Goal: Task Accomplishment & Management: Use online tool/utility

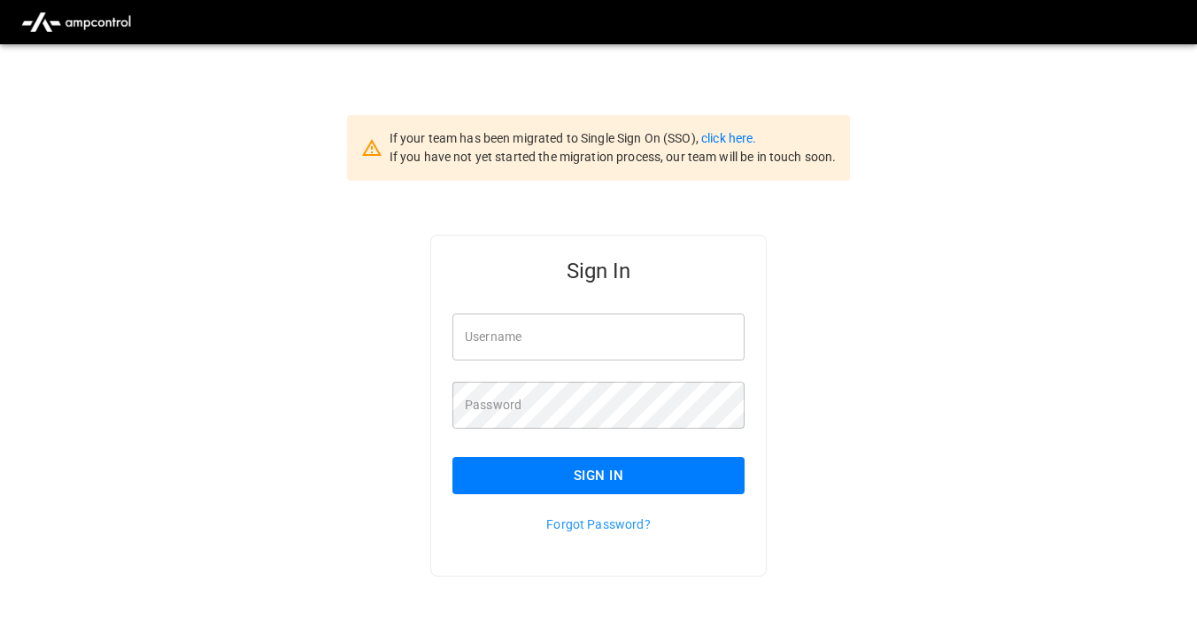
type input "**********"
click at [528, 472] on button "Sign In" at bounding box center [598, 475] width 292 height 37
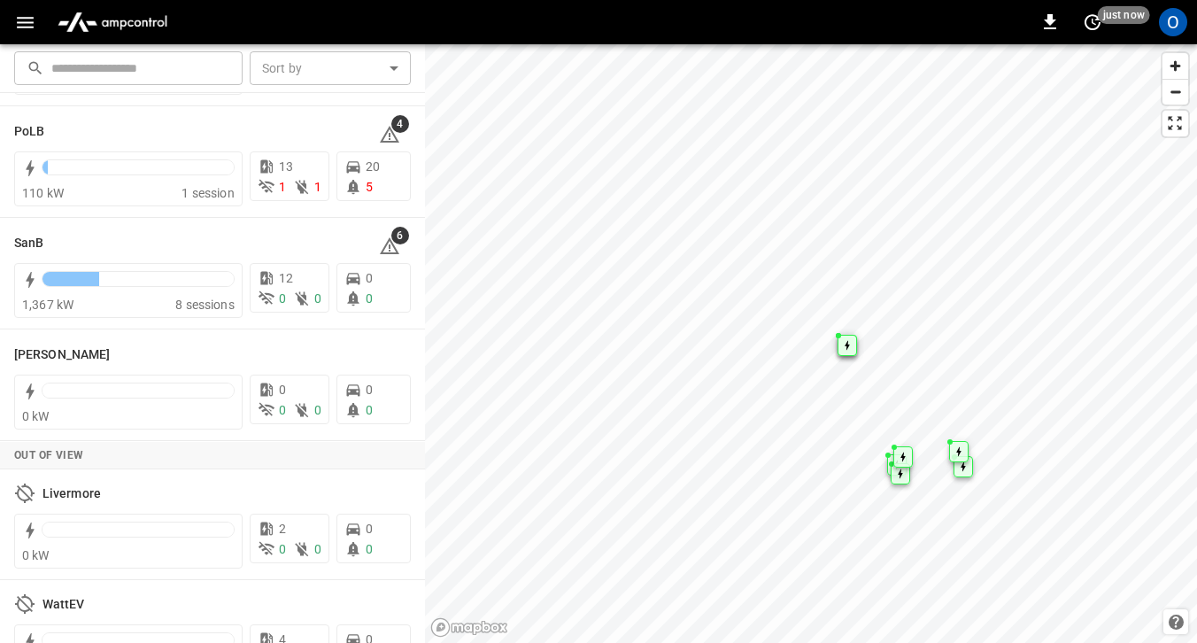
scroll to position [475, 0]
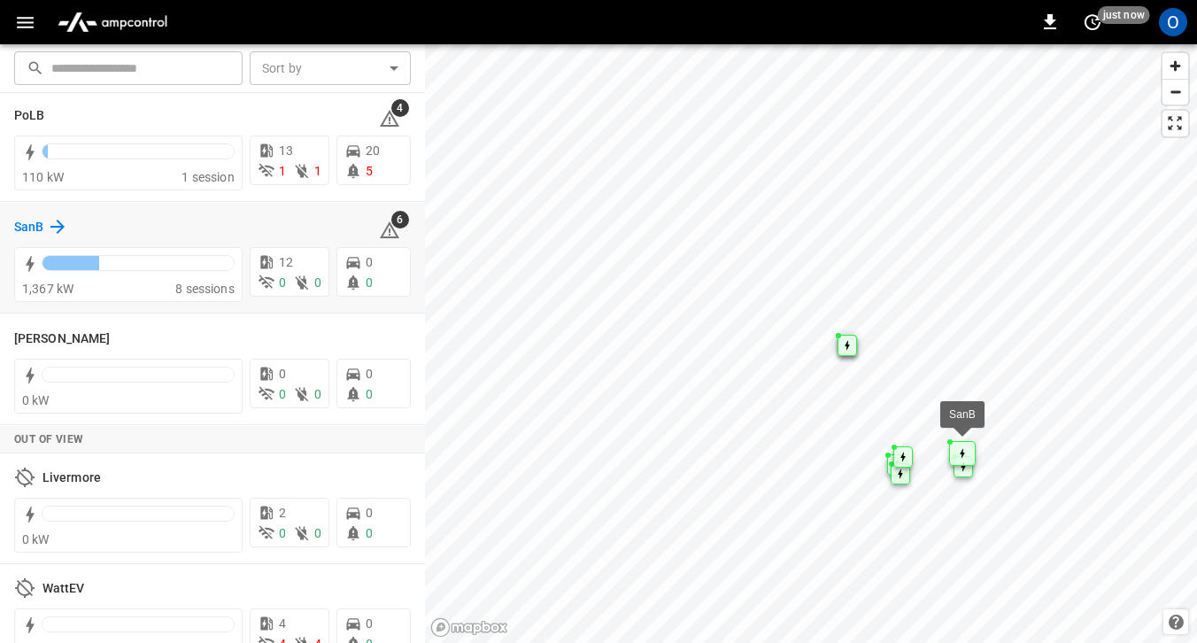
click at [37, 228] on h6 "SanB" at bounding box center [28, 227] width 29 height 19
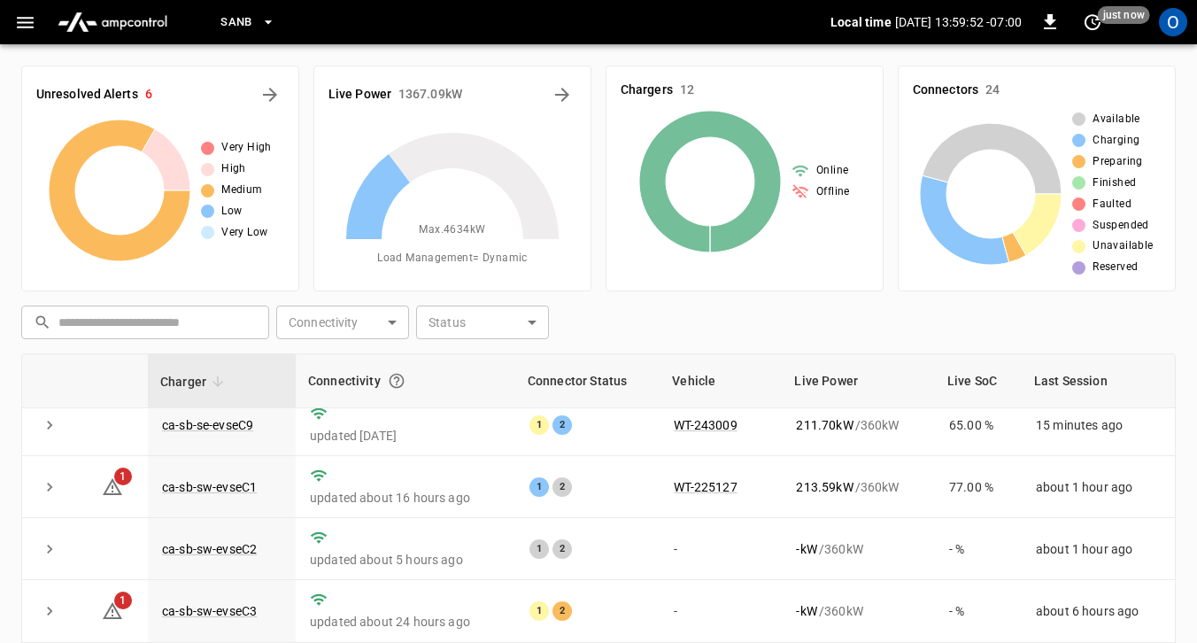
scroll to position [355, 0]
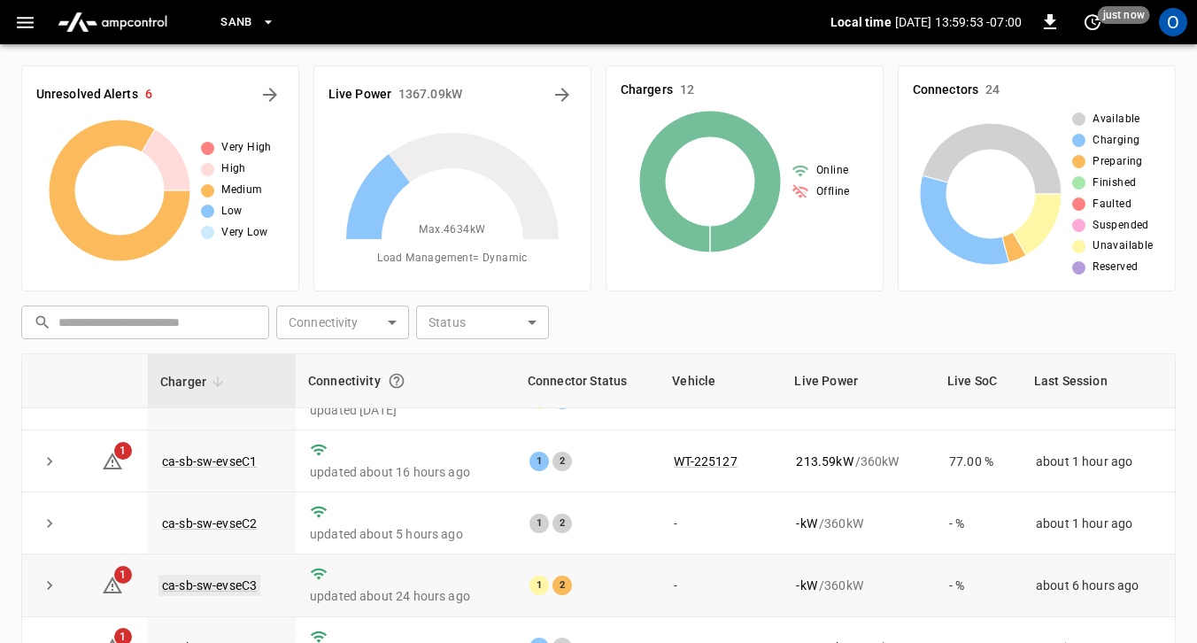
click at [213, 589] on link "ca-sb-sw-evseC3" at bounding box center [209, 585] width 102 height 21
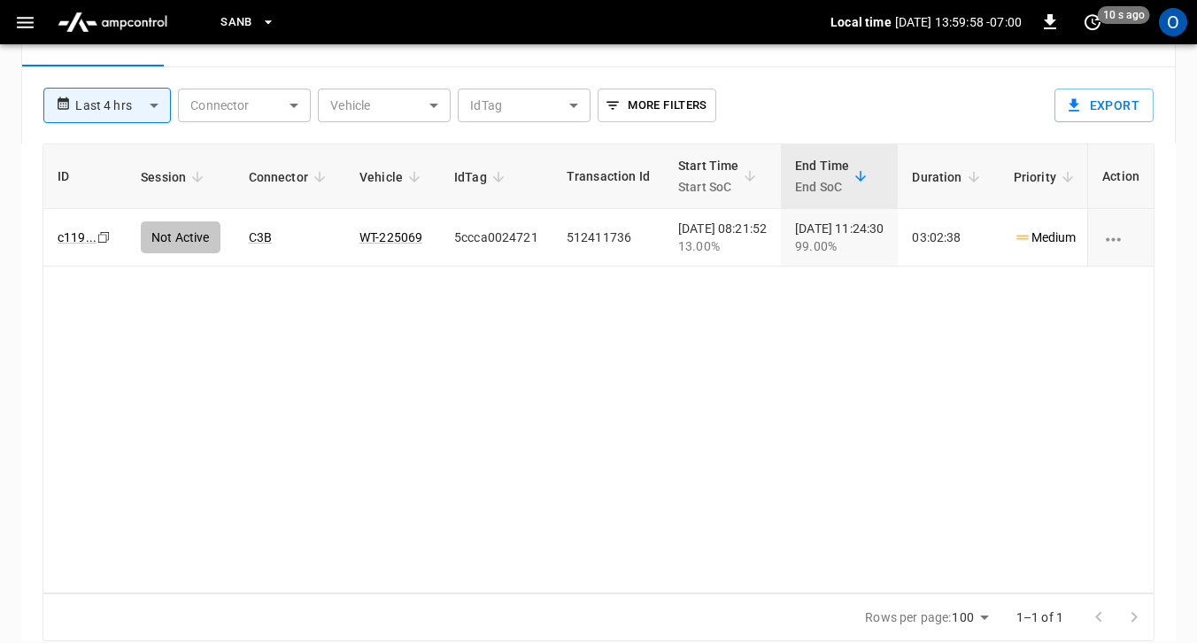
scroll to position [922, 0]
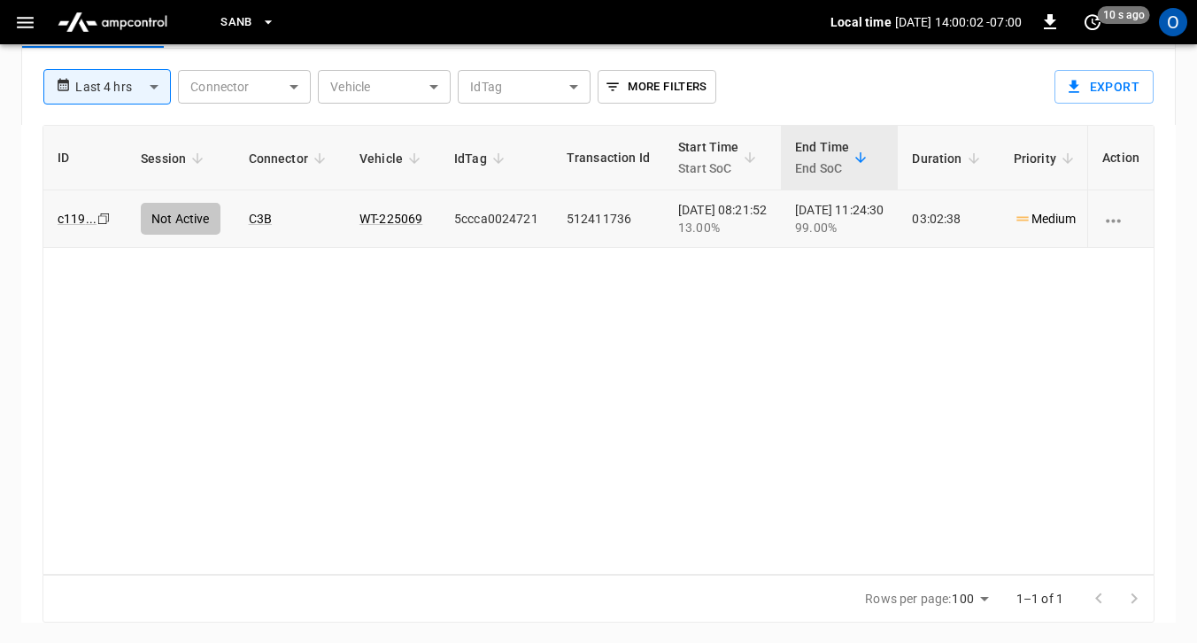
click at [1116, 221] on icon "charging session options" at bounding box center [1113, 221] width 22 height 22
click at [1116, 221] on li "Remote start" at bounding box center [1133, 230] width 102 height 29
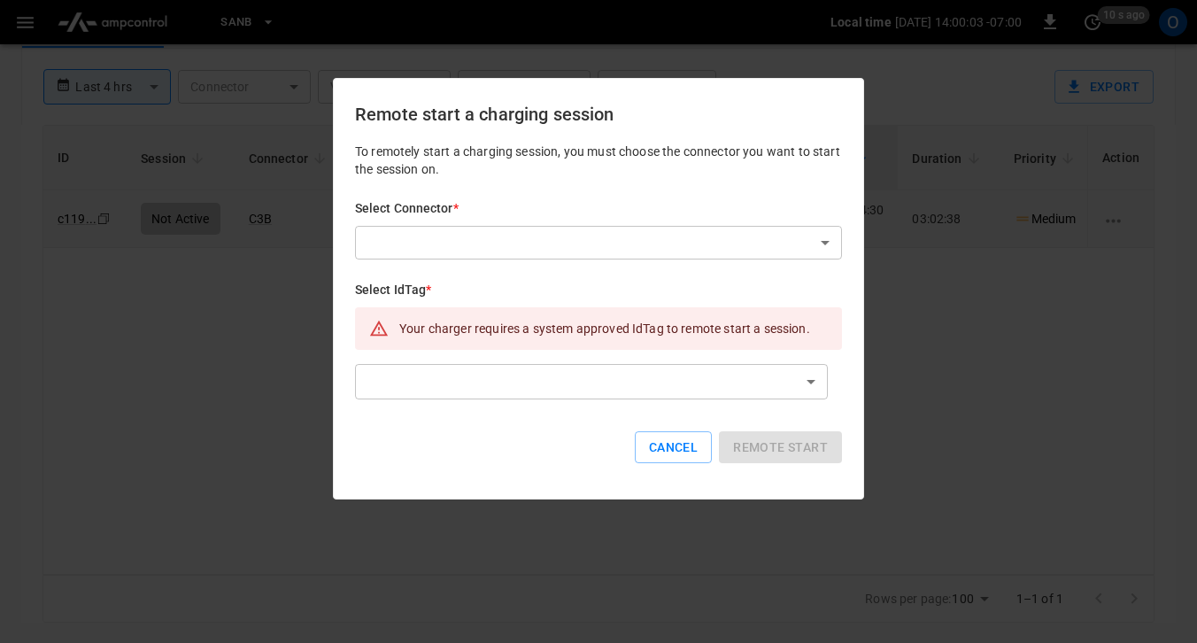
click at [502, 222] on div "Select Connector * ​ ​" at bounding box center [598, 229] width 487 height 60
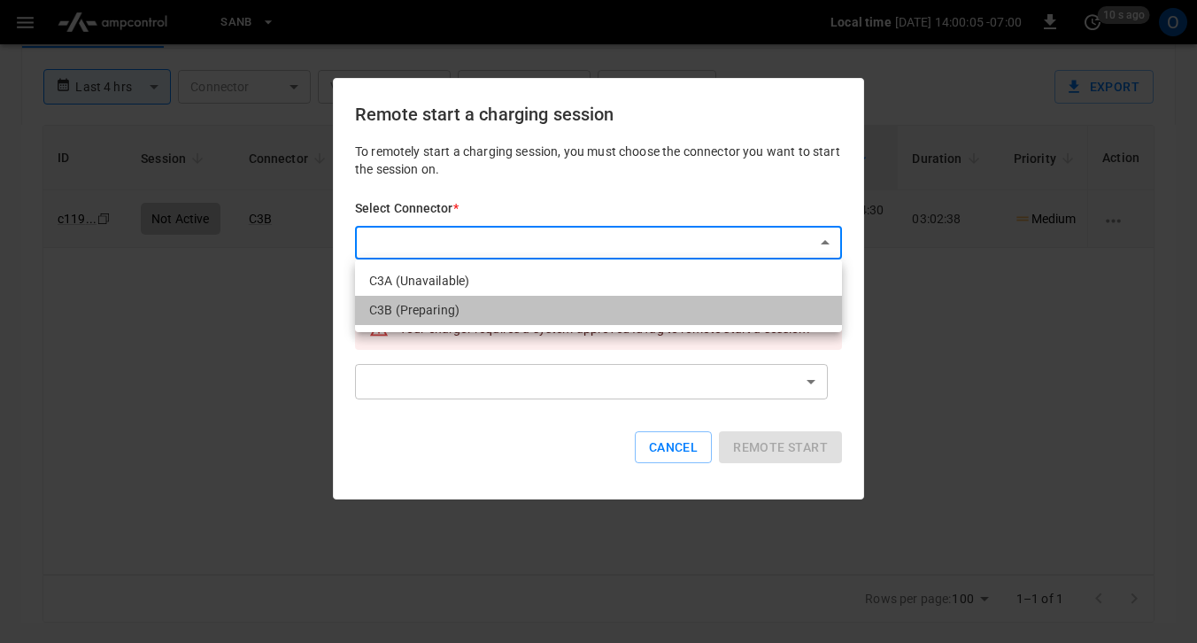
click at [459, 308] on li "C3B (Preparing)" at bounding box center [598, 310] width 487 height 29
type input "**********"
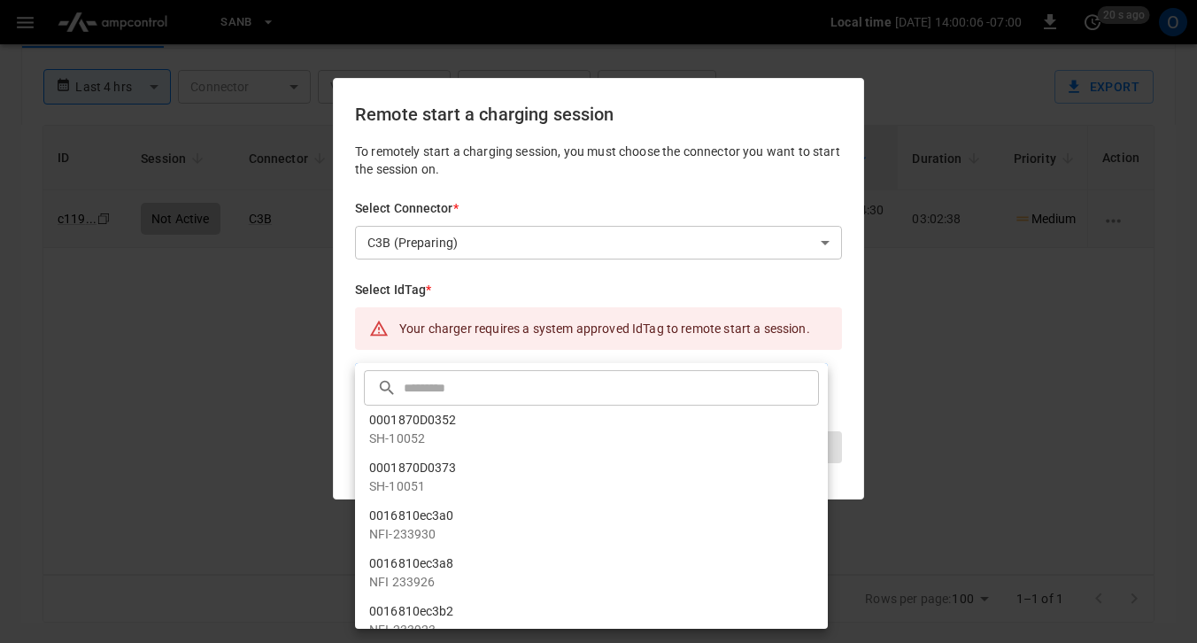
click at [442, 375] on input "text" at bounding box center [609, 387] width 411 height 47
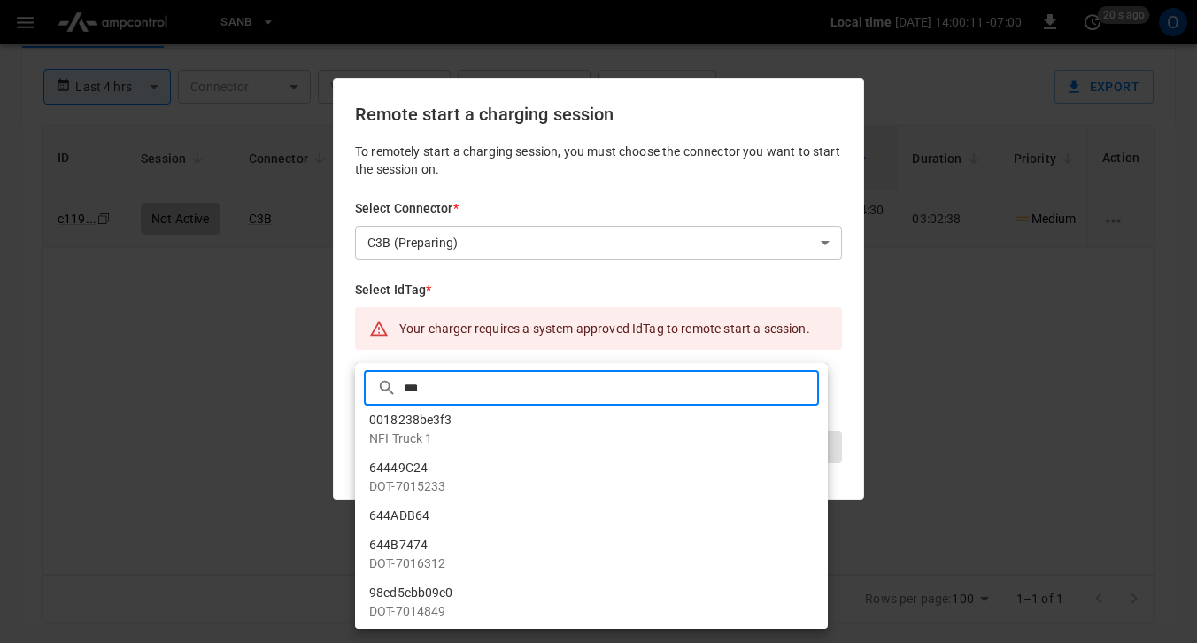
type input "***"
click at [422, 524] on li "644ADB64" at bounding box center [591, 515] width 473 height 29
type input "********"
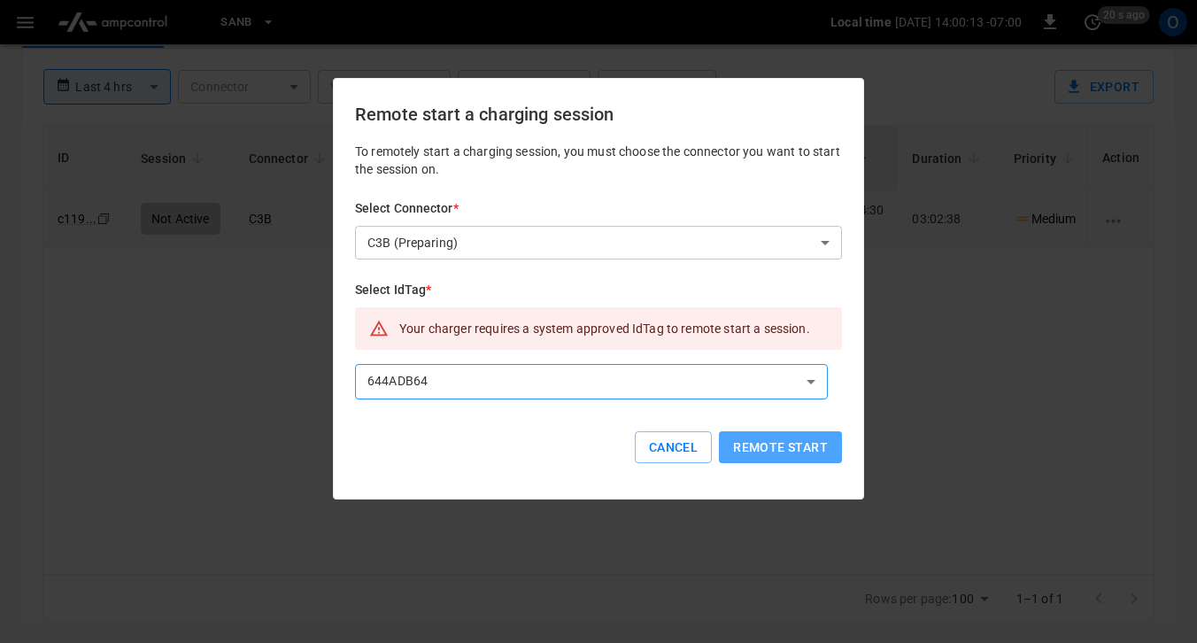
click at [768, 454] on button "Remote start" at bounding box center [780, 447] width 123 height 33
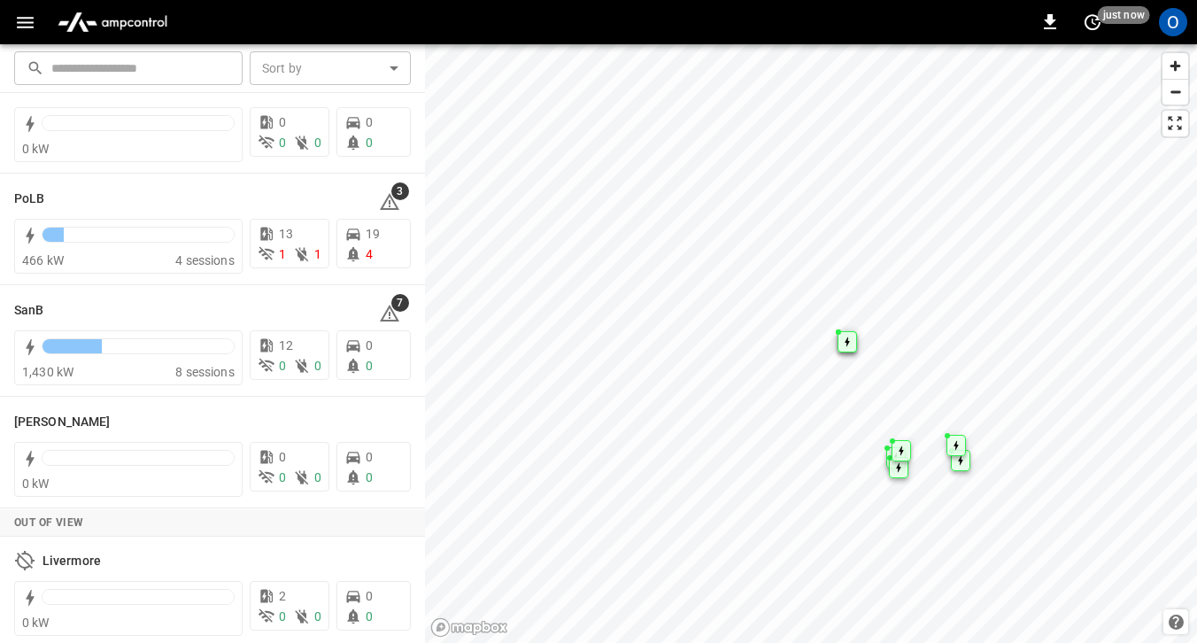
scroll to position [507, 0]
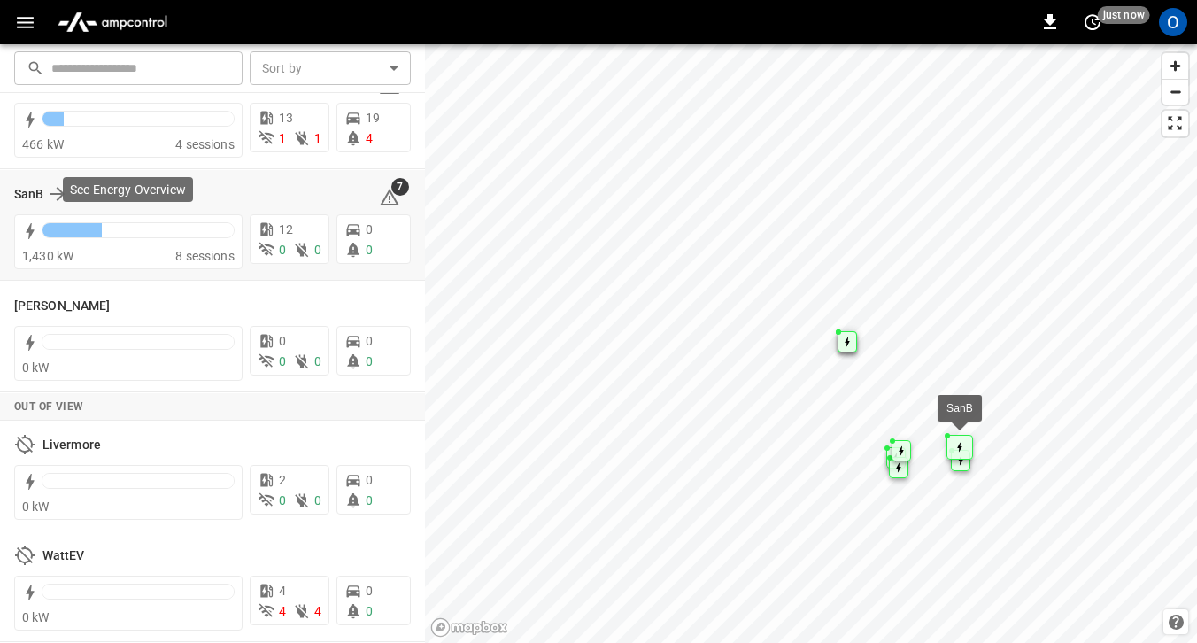
click at [57, 208] on div "SanB 7" at bounding box center [212, 194] width 397 height 34
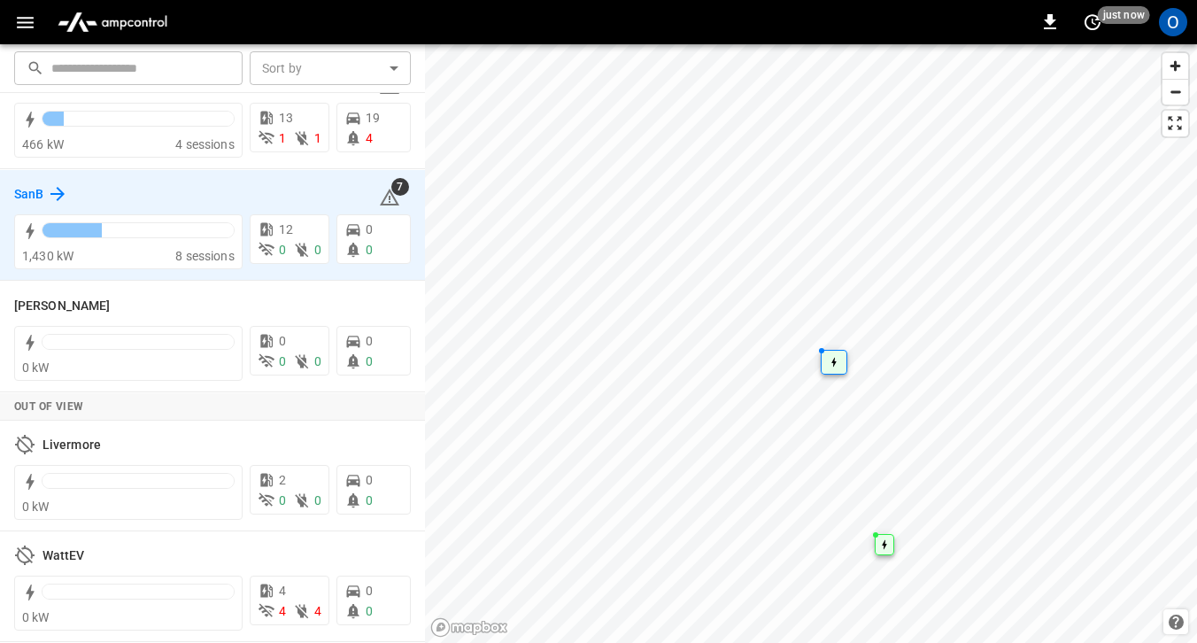
click at [46, 195] on div "SanB" at bounding box center [41, 193] width 54 height 21
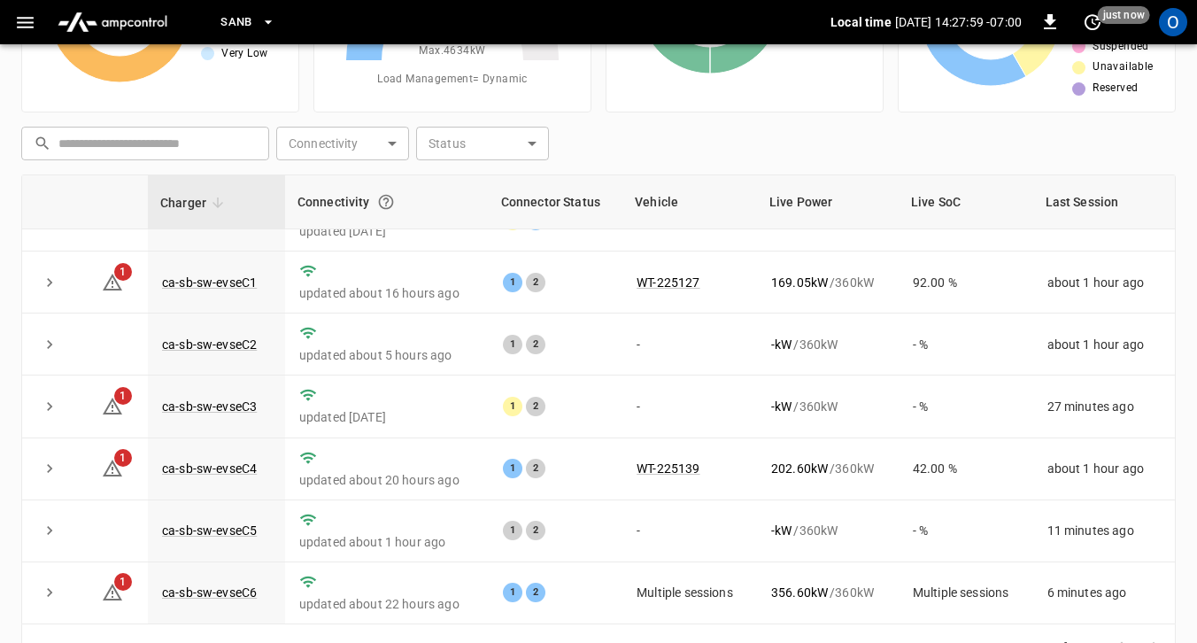
scroll to position [228, 0]
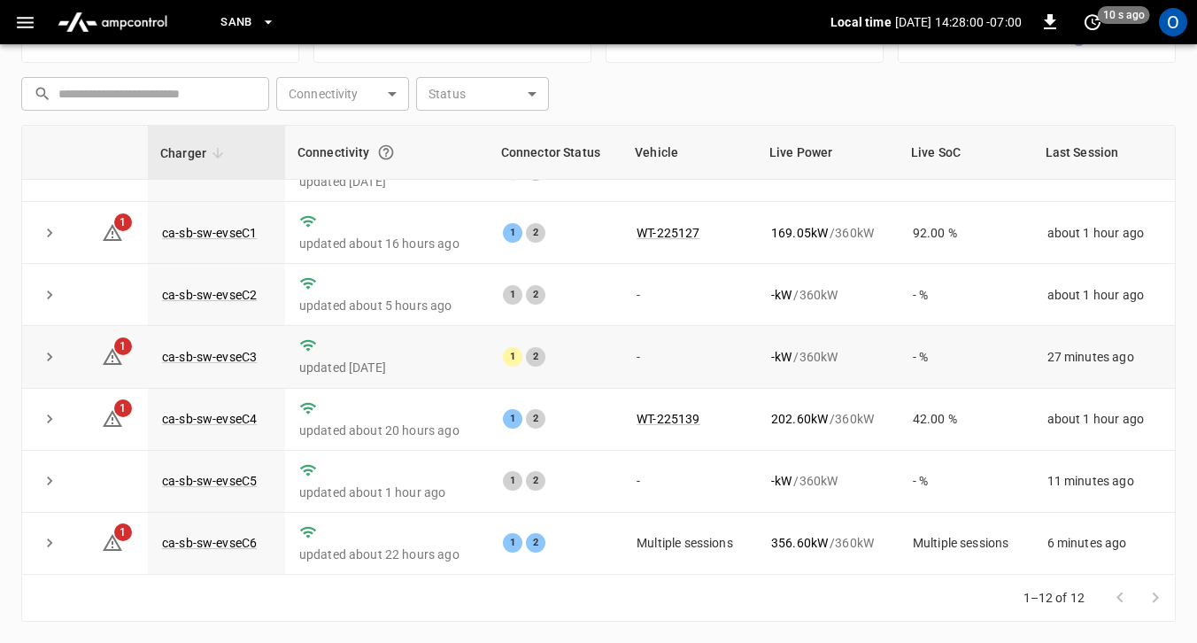
click at [243, 343] on td "ca-sb-sw-evseC3" at bounding box center [216, 357] width 137 height 62
click at [227, 351] on link "ca-sb-sw-evseC3" at bounding box center [209, 356] width 102 height 21
